Goal: Task Accomplishment & Management: Use online tool/utility

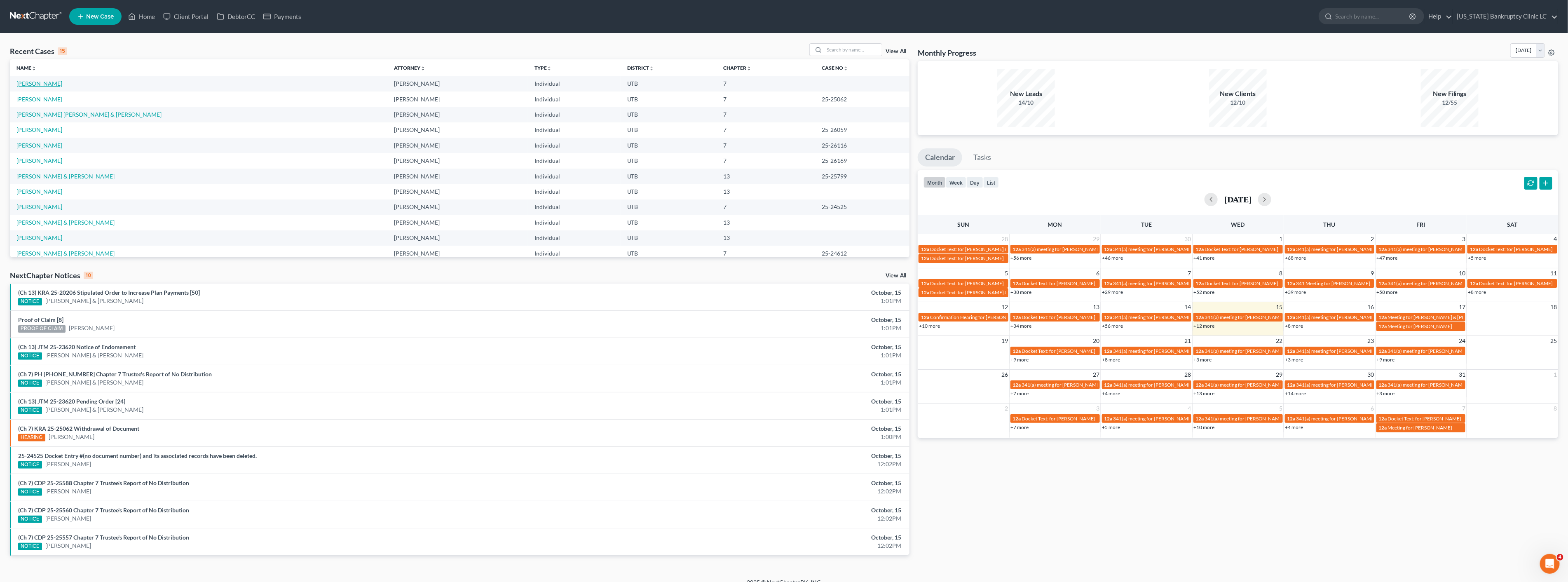
click at [34, 84] on link "[PERSON_NAME]" at bounding box center [39, 83] width 46 height 7
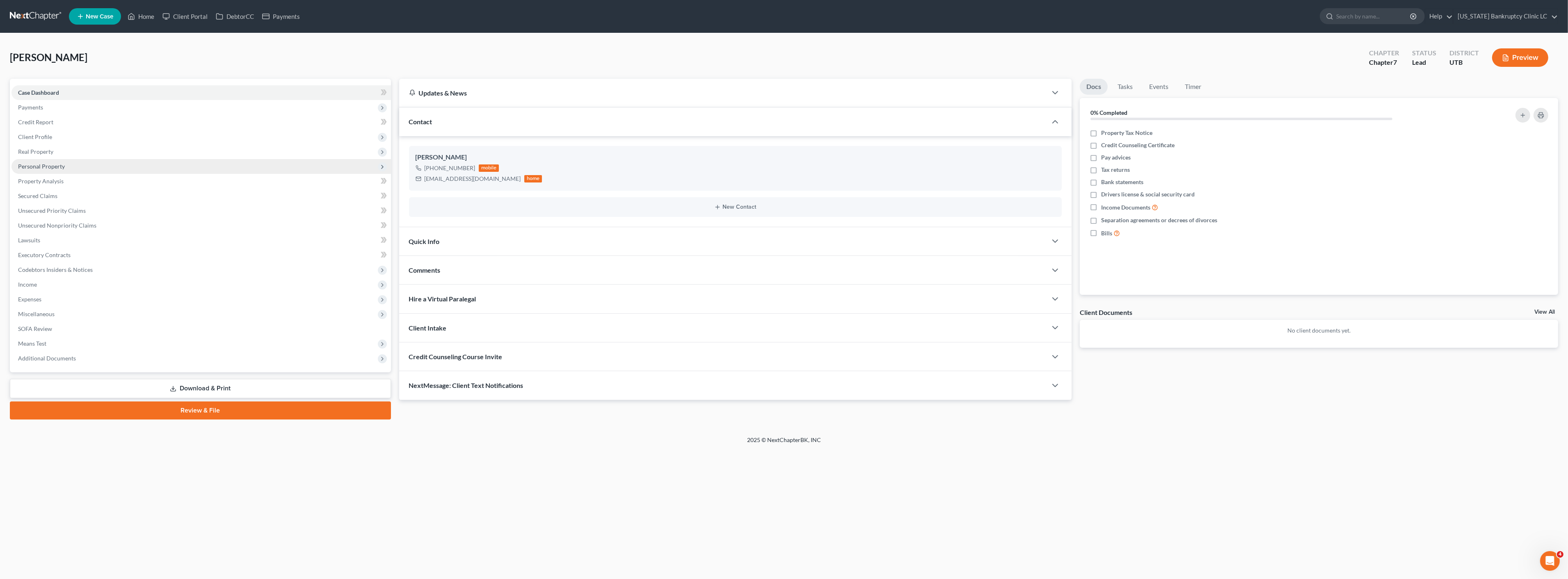
click at [61, 167] on span "Personal Property" at bounding box center [41, 166] width 47 height 7
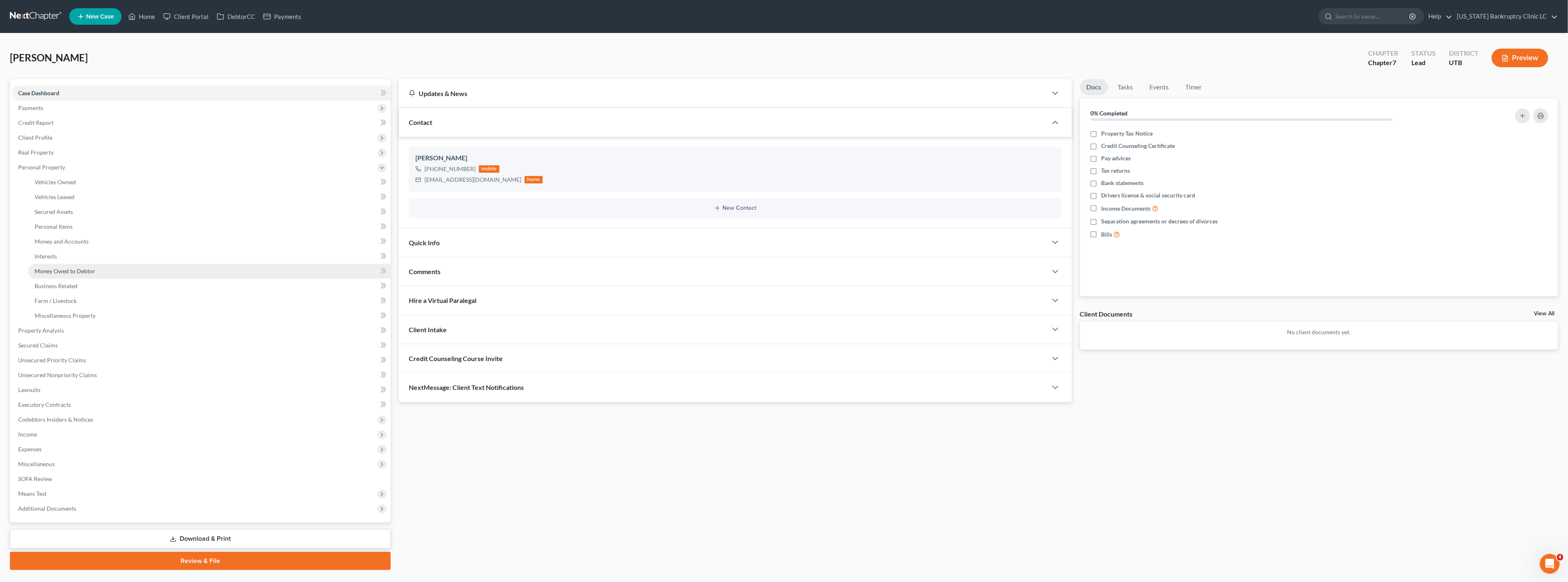
click at [84, 265] on link "Money Owed to Debtor" at bounding box center [209, 271] width 363 height 15
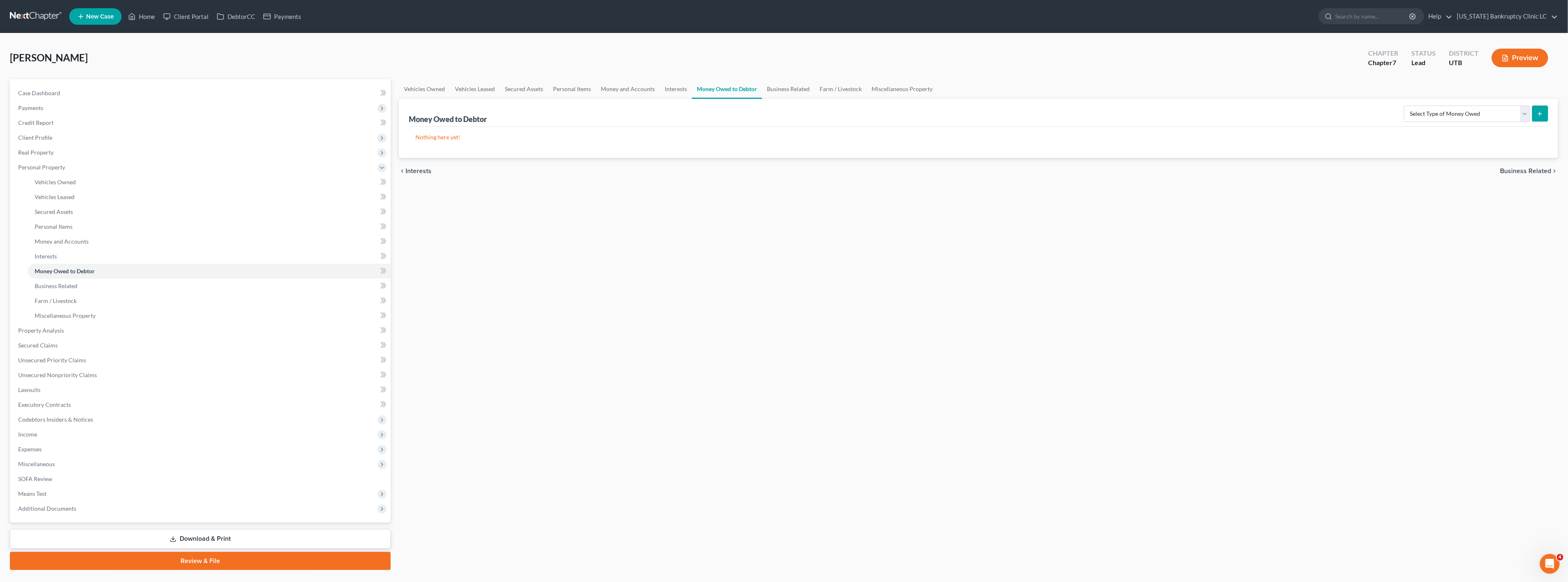
click at [1454, 105] on div "Select Type of Money Owed Accounts Receivable Alimony Child Support Claims Agai…" at bounding box center [1474, 113] width 147 height 22
click at [1452, 106] on select "Select Type of Money Owed Accounts Receivable Alimony Child Support Claims Agai…" at bounding box center [1467, 114] width 126 height 17
click at [1387, 18] on input "search" at bounding box center [1372, 16] width 75 height 15
type input "[PERSON_NAME]"
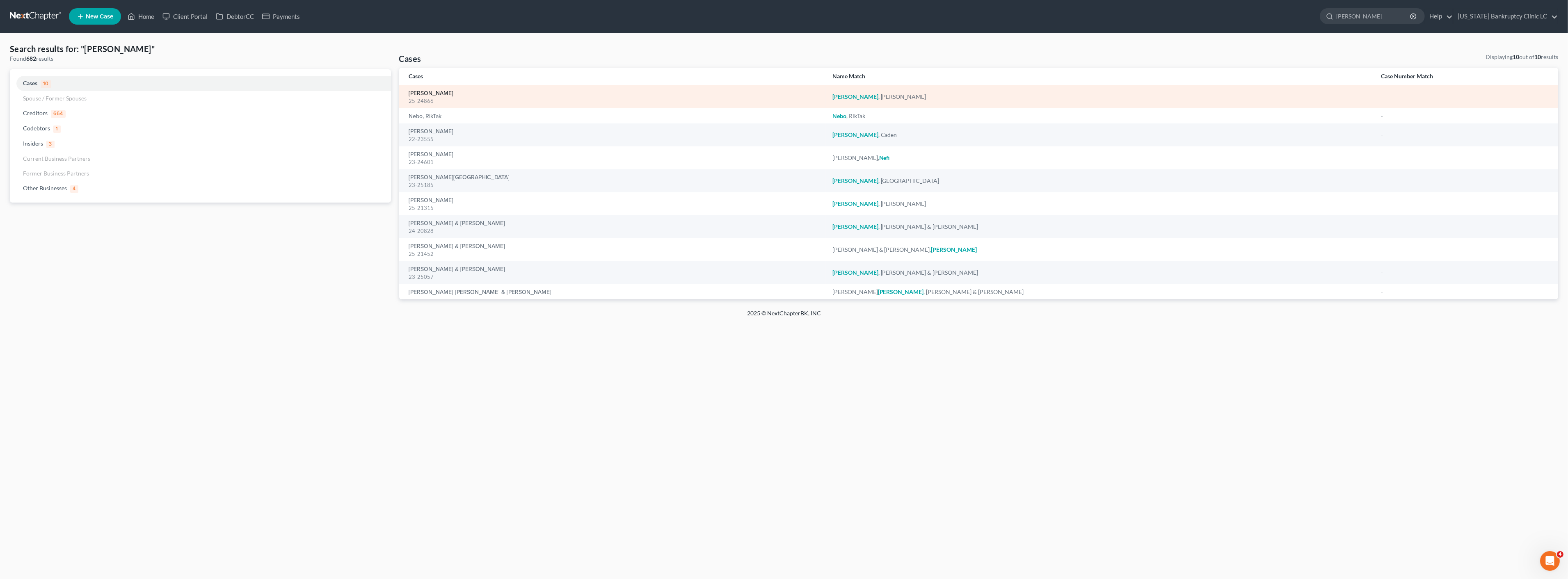
click at [435, 95] on link "[PERSON_NAME]" at bounding box center [431, 93] width 44 height 5
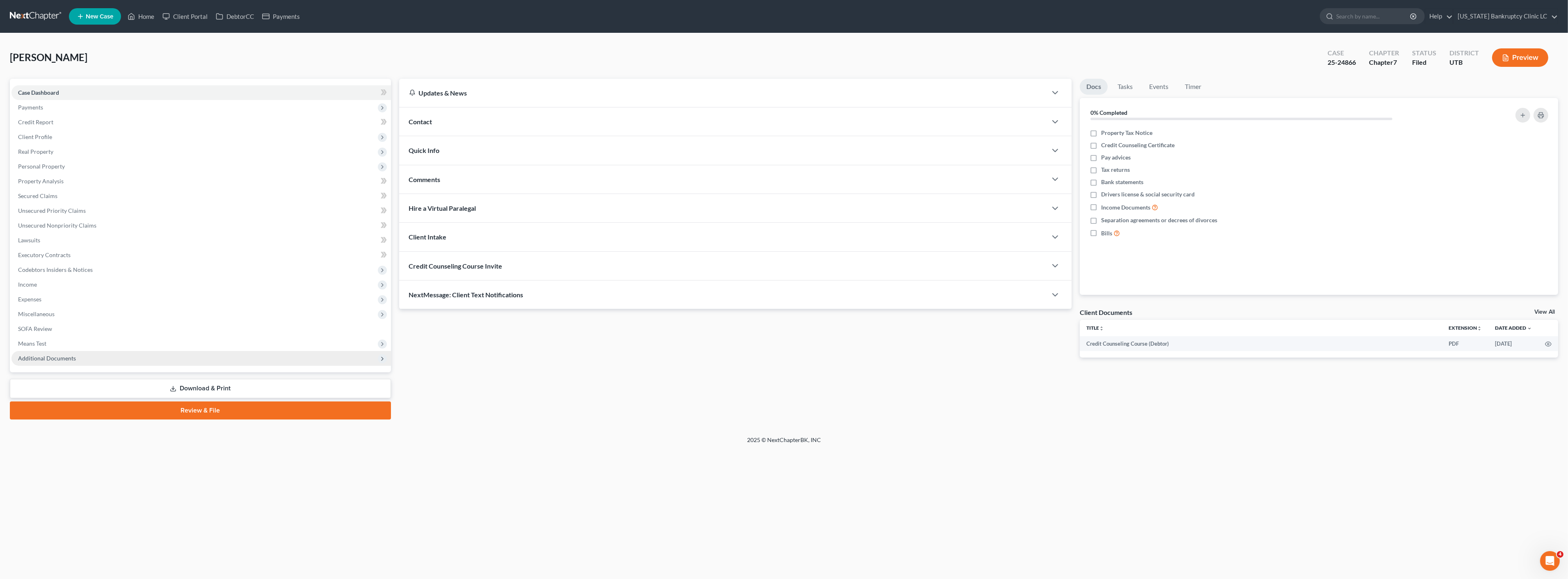
click at [128, 359] on span "Additional Documents" at bounding box center [201, 358] width 379 height 15
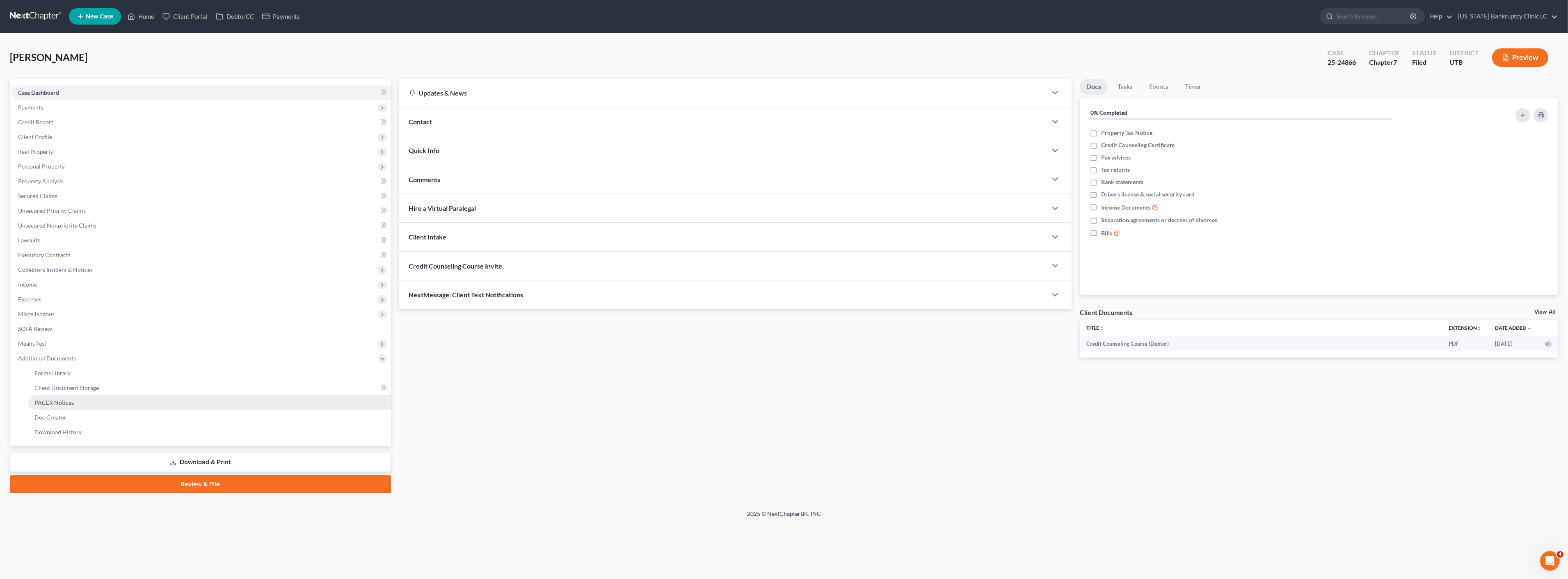
click at [120, 402] on link "PACER Notices" at bounding box center [209, 403] width 363 height 15
